Goal: Information Seeking & Learning: Understand process/instructions

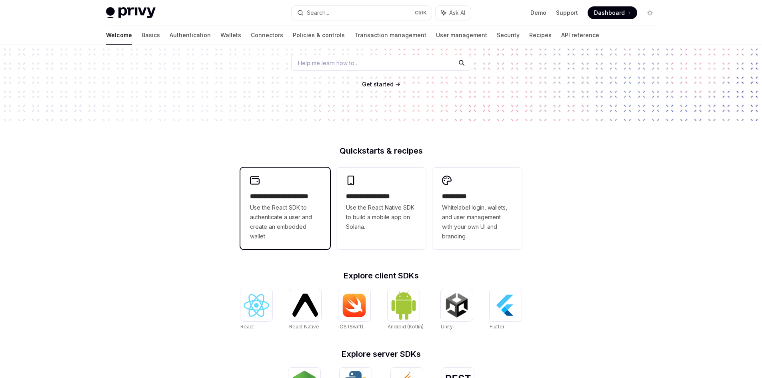
scroll to position [98, 0]
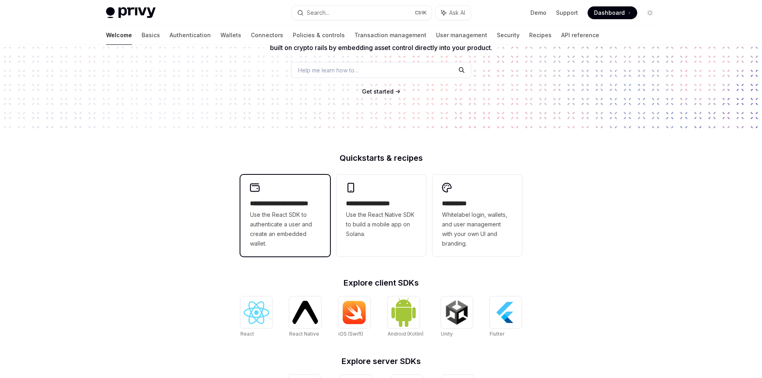
click at [275, 211] on span "Use the React SDK to authenticate a user and create an embedded wallet." at bounding box center [285, 229] width 70 height 38
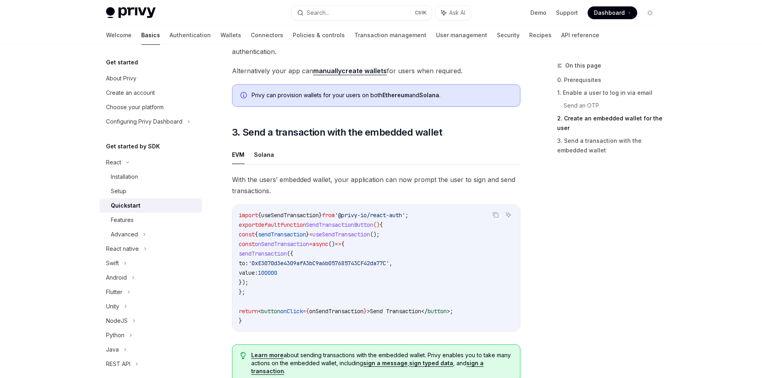
scroll to position [640, 0]
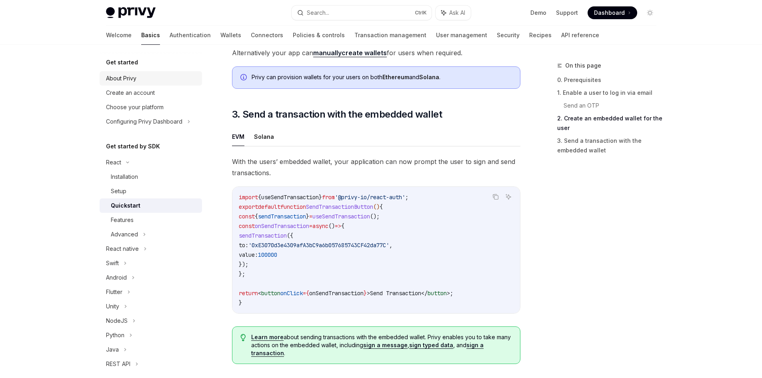
click at [121, 81] on div "About Privy" at bounding box center [121, 79] width 30 height 10
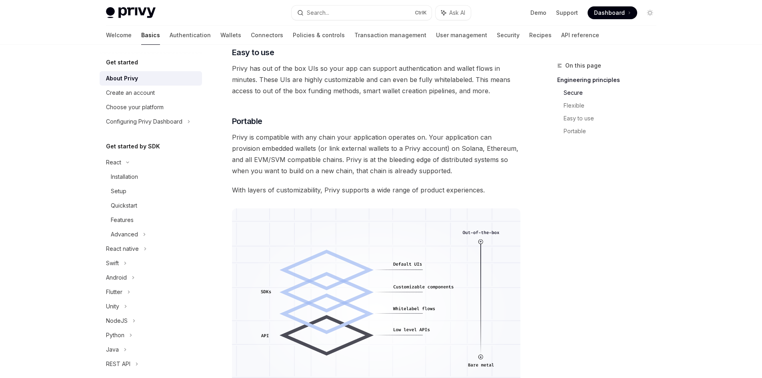
scroll to position [520, 0]
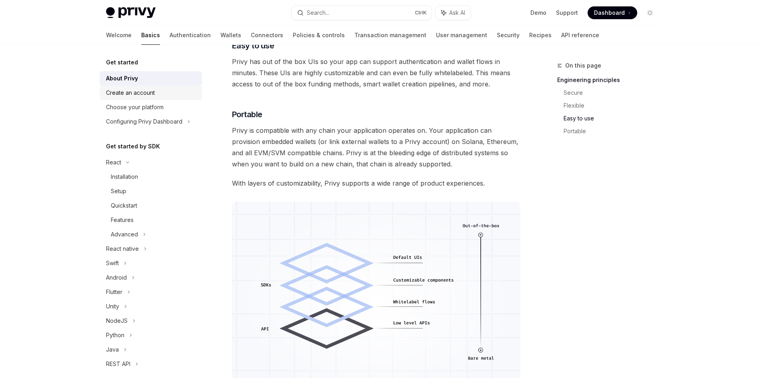
click at [121, 94] on div "Create an account" at bounding box center [130, 93] width 49 height 10
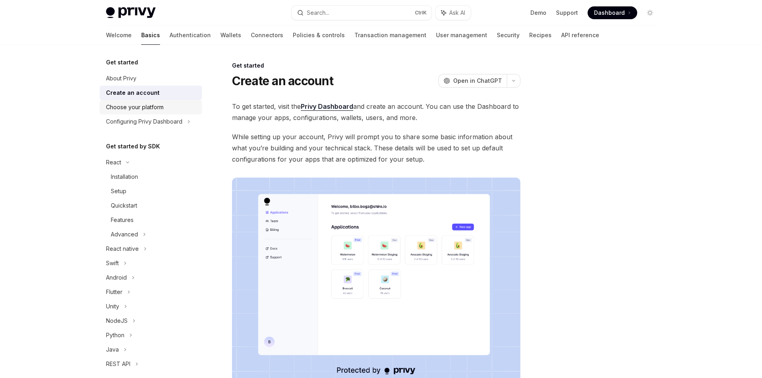
click at [129, 108] on div "Choose your platform" at bounding box center [135, 107] width 58 height 10
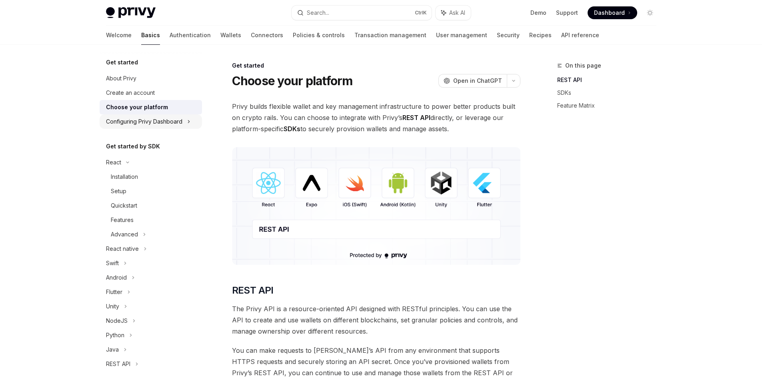
click at [130, 125] on div "Configuring Privy Dashboard" at bounding box center [144, 122] width 76 height 10
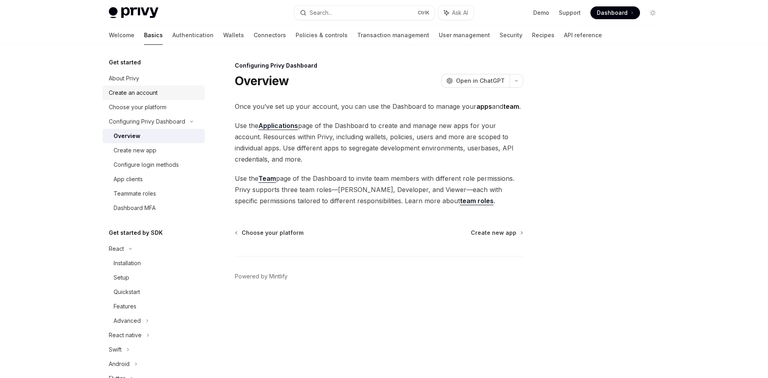
click at [121, 92] on div "Create an account" at bounding box center [133, 93] width 49 height 10
type textarea "*"
